Goal: Task Accomplishment & Management: Complete application form

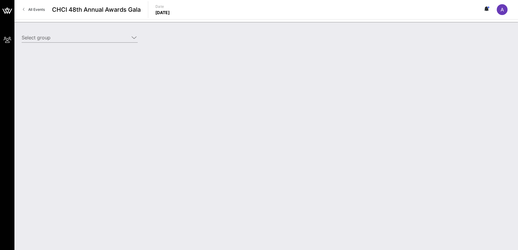
type input "[DEMOGRAPHIC_DATA] (AFSCME) ([DEMOGRAPHIC_DATA] (AFSCME)) [[PERSON_NAME], [EMAI…"
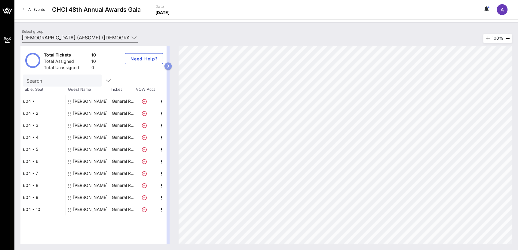
click at [169, 67] on icon "button" at bounding box center [168, 66] width 3 height 4
